Goal: Task Accomplishment & Management: Manage account settings

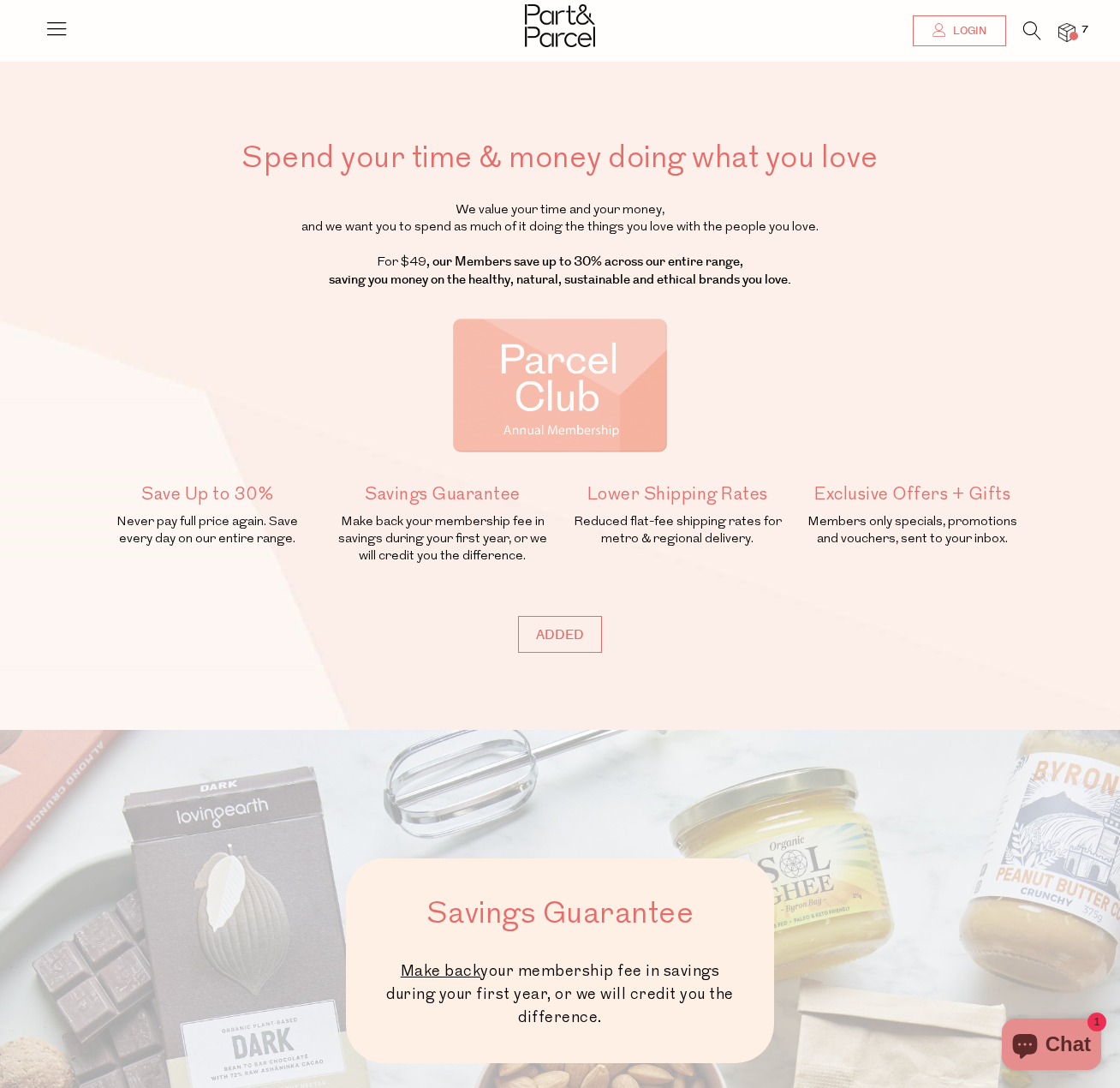
click at [971, 36] on span "Login" at bounding box center [968, 31] width 38 height 15
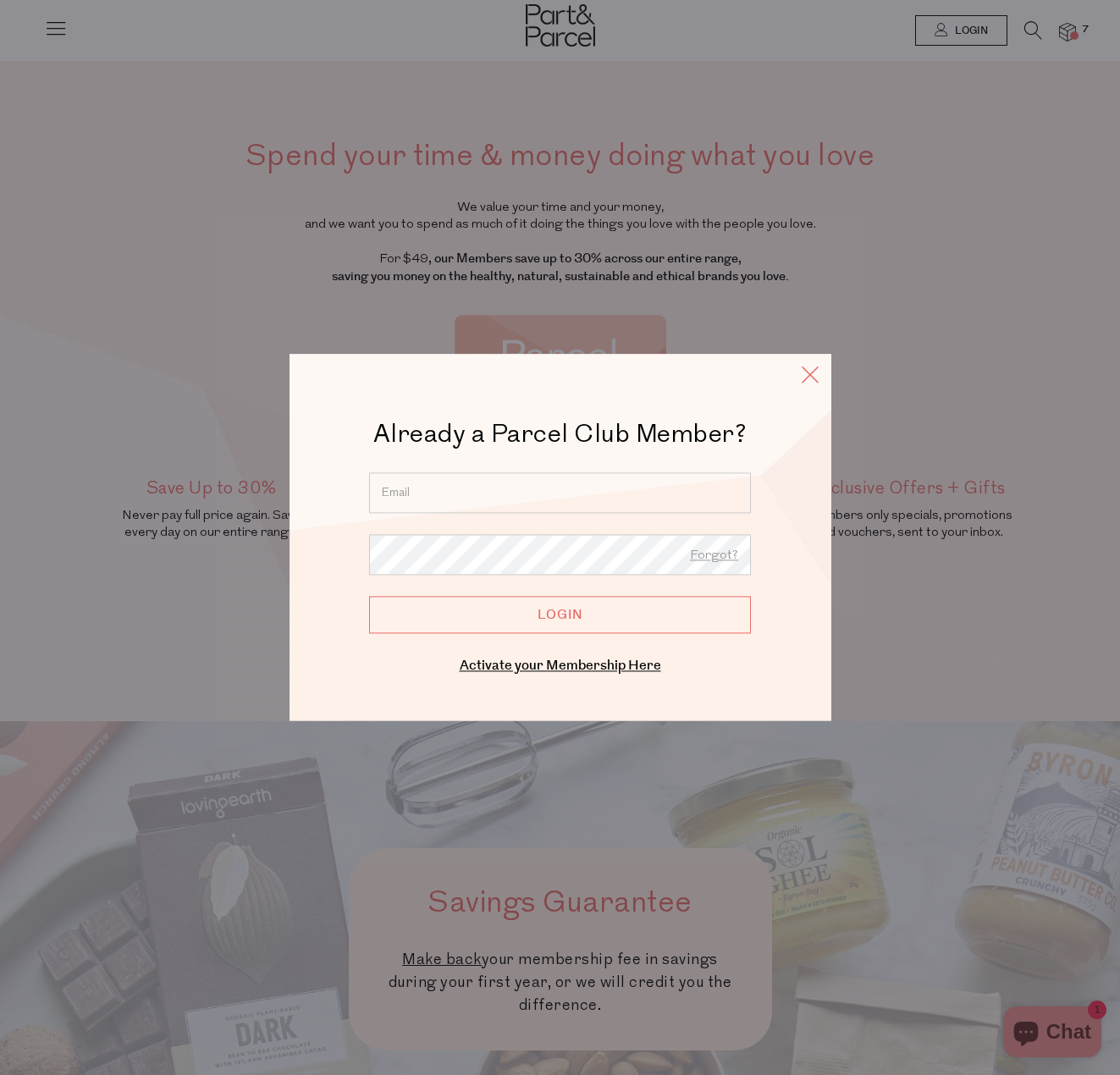
click at [817, 377] on icon at bounding box center [809, 373] width 25 height 24
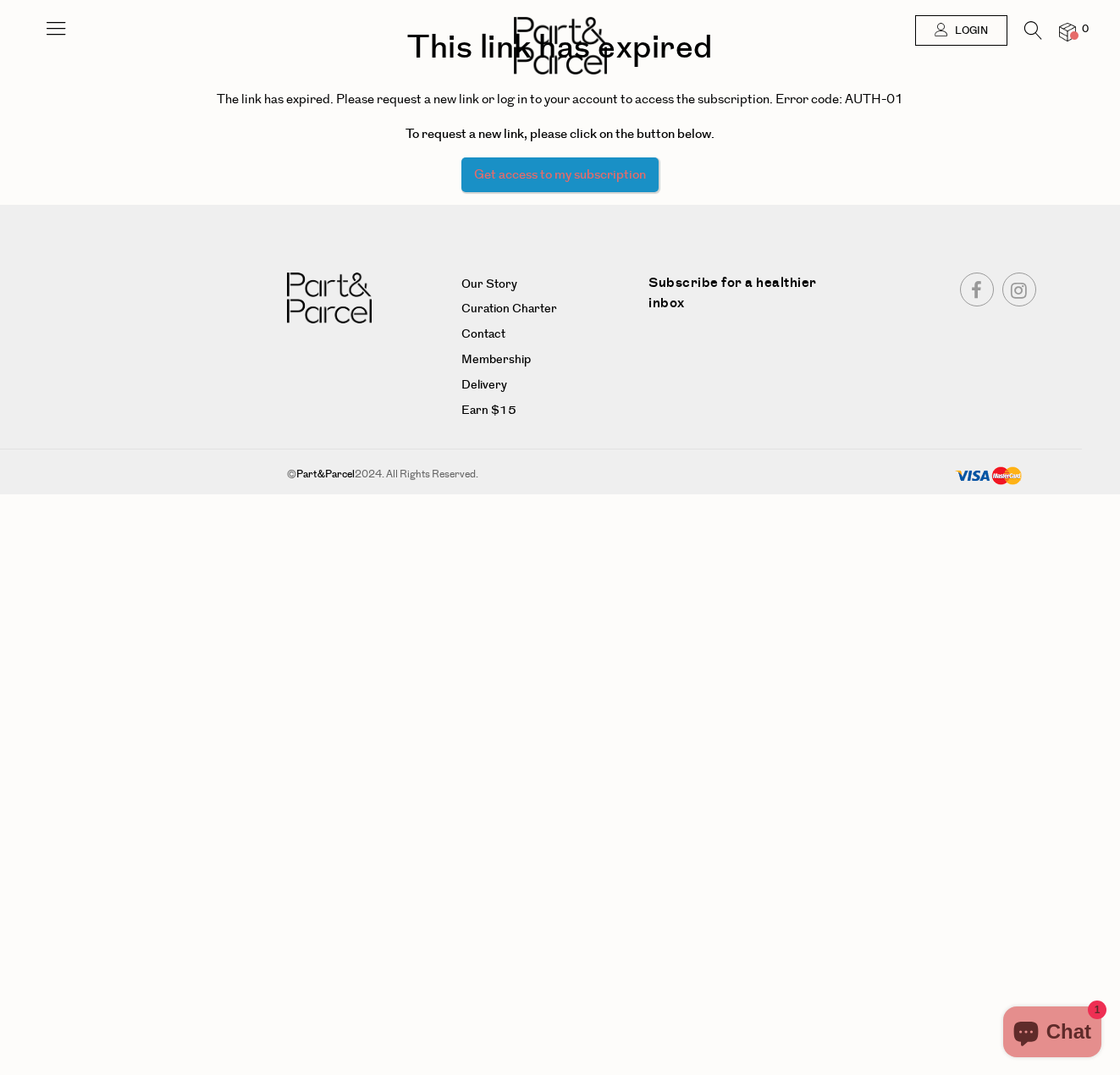
click at [567, 189] on link "Get access to my subscription" at bounding box center [560, 175] width 197 height 35
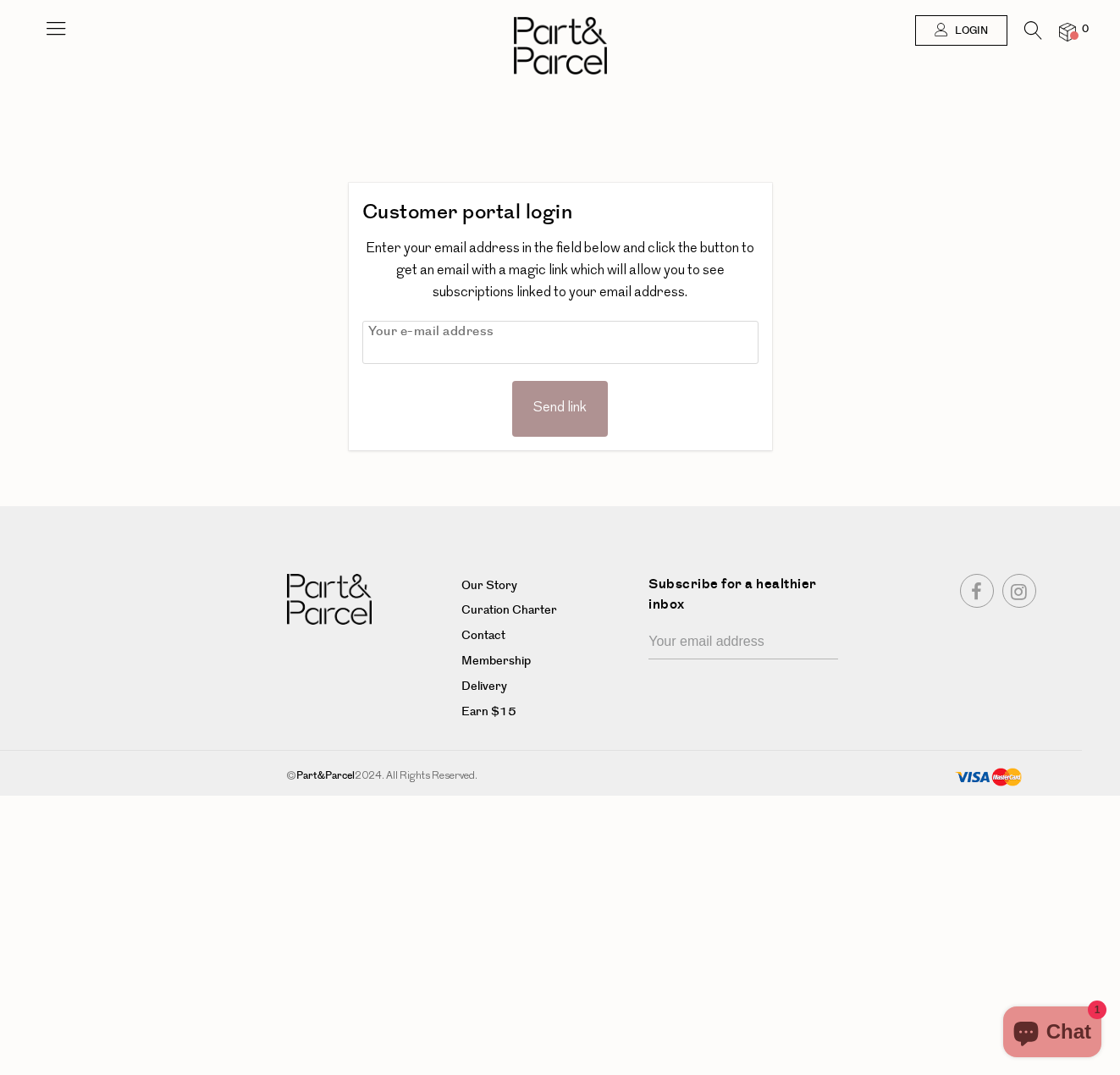
click at [546, 322] on input "text" at bounding box center [560, 342] width 396 height 43
type input "[EMAIL_ADDRESS][DOMAIN_NAME]"
click at [577, 389] on div "Send link" at bounding box center [560, 409] width 96 height 56
